Goal: Task Accomplishment & Management: Manage account settings

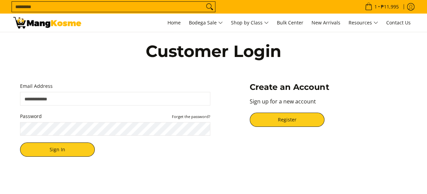
click at [124, 102] on input "Email Address" at bounding box center [115, 99] width 190 height 14
type input "**********"
click at [20, 143] on button "Sign In" at bounding box center [57, 150] width 75 height 14
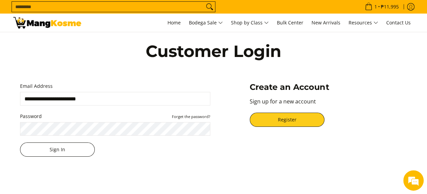
click at [73, 154] on button "Sign In" at bounding box center [57, 150] width 75 height 14
click at [71, 150] on button "Sign In" at bounding box center [57, 150] width 75 height 14
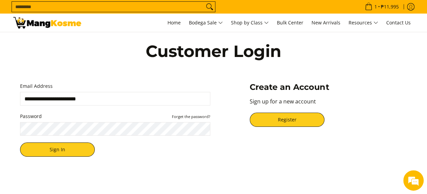
click at [20, 143] on button "Sign In" at bounding box center [57, 150] width 75 height 14
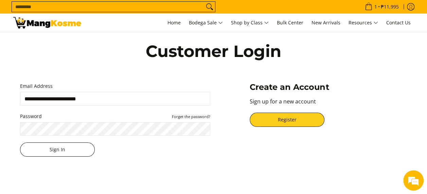
click at [76, 147] on button "Sign In" at bounding box center [57, 150] width 75 height 14
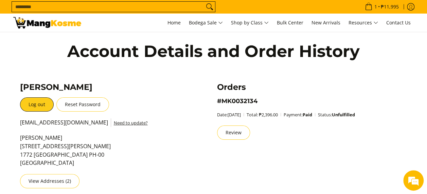
click at [344, 119] on p "Date: Aug 8, 2025 Total: ₱2,396.00 Payment: Paid Status: Unfulfilled" at bounding box center [312, 117] width 190 height 15
